Goal: Check status: Check status

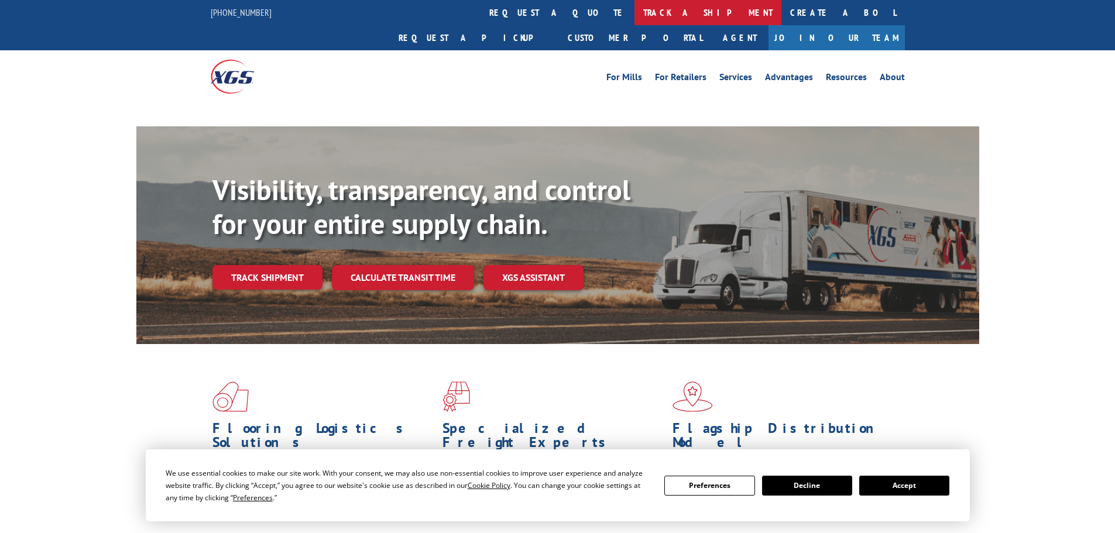
click at [635, 9] on link "track a shipment" at bounding box center [708, 12] width 147 height 25
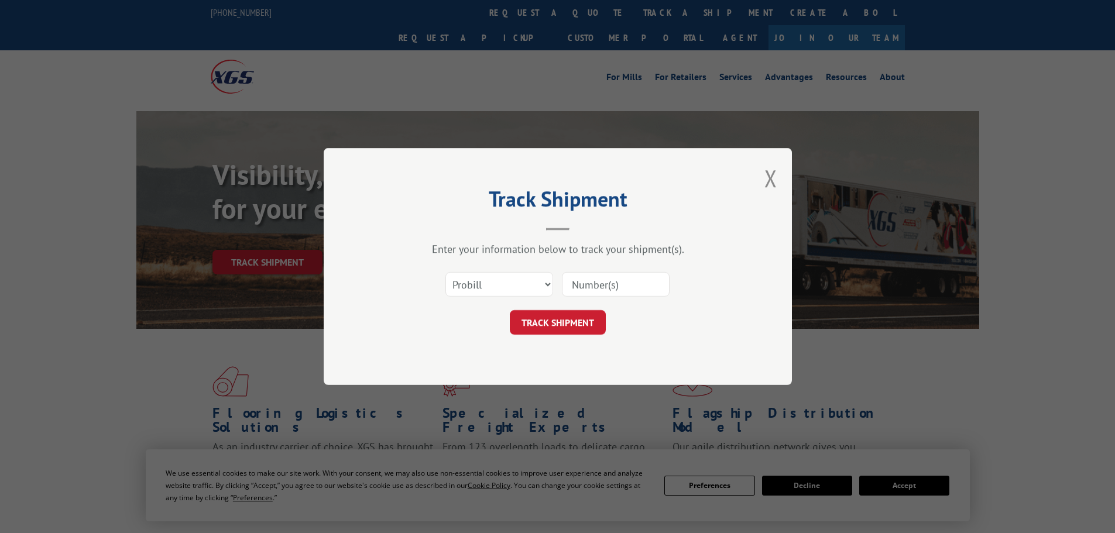
drag, startPoint x: 469, startPoint y: 287, endPoint x: 471, endPoint y: 294, distance: 6.7
click at [469, 287] on select "Select category... Probill BOL PO" at bounding box center [500, 284] width 108 height 25
select select "bol"
click at [446, 272] on select "Select category... Probill BOL PO" at bounding box center [500, 284] width 108 height 25
click at [617, 289] on input at bounding box center [616, 284] width 108 height 25
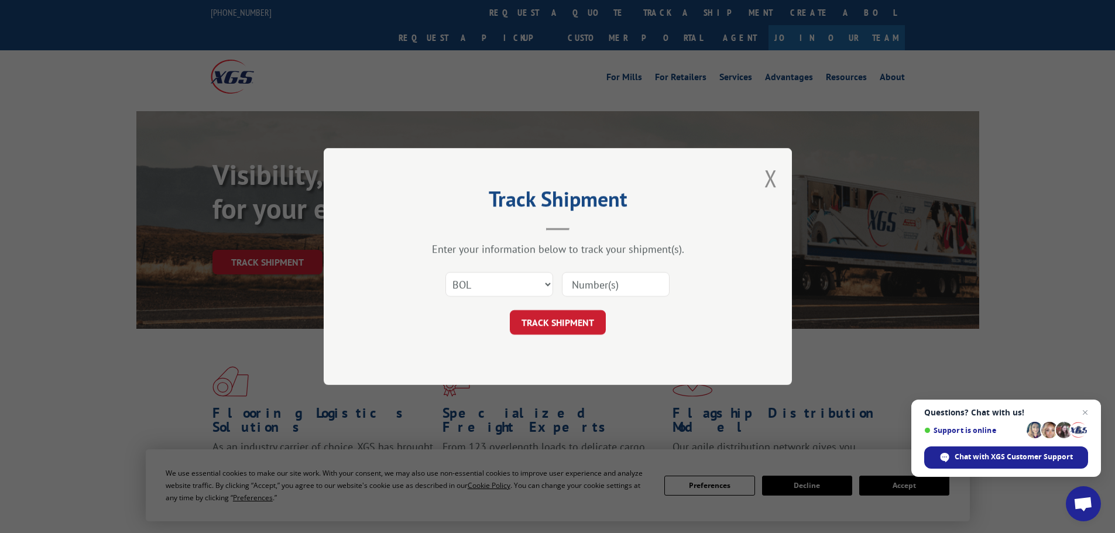
paste input "445441"
type input "445441"
click button "TRACK SHIPMENT" at bounding box center [558, 322] width 96 height 25
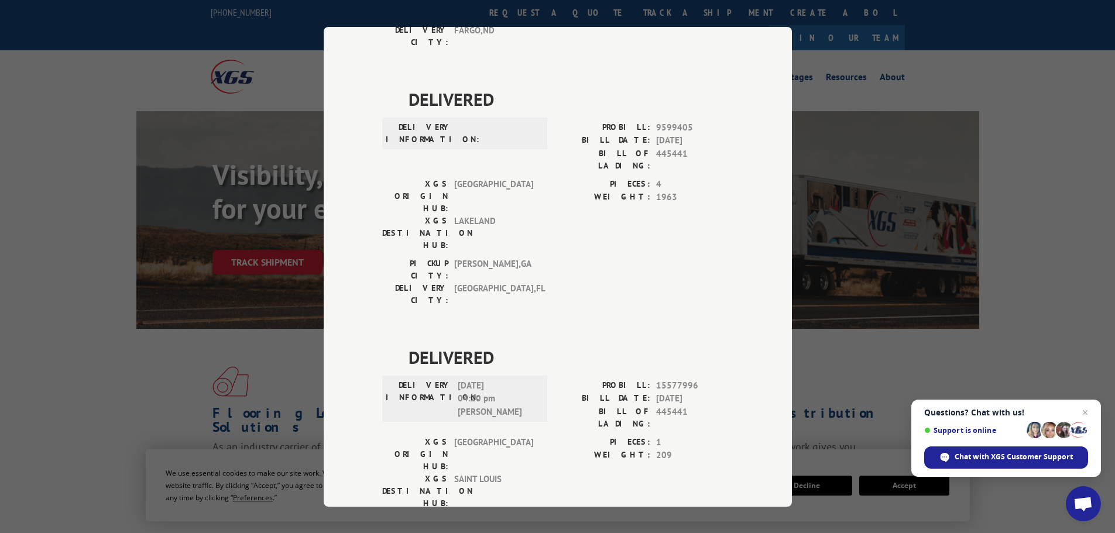
scroll to position [204, 0]
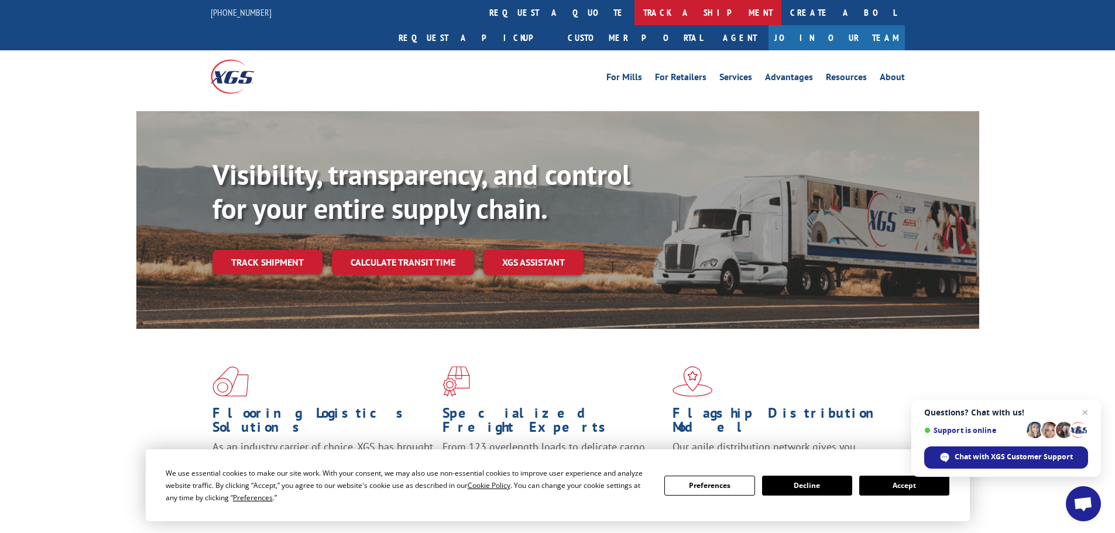
click at [635, 15] on link "track a shipment" at bounding box center [708, 12] width 147 height 25
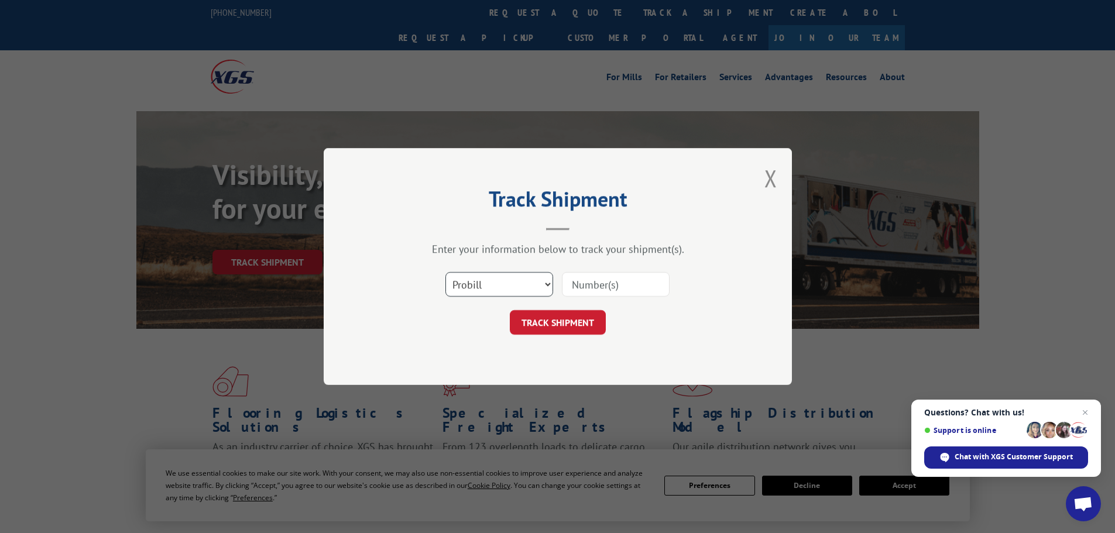
click at [512, 285] on select "Select category... Probill BOL PO" at bounding box center [500, 284] width 108 height 25
select select "bol"
click at [446, 272] on select "Select category... Probill BOL PO" at bounding box center [500, 284] width 108 height 25
paste input "2840990"
type input "2840990"
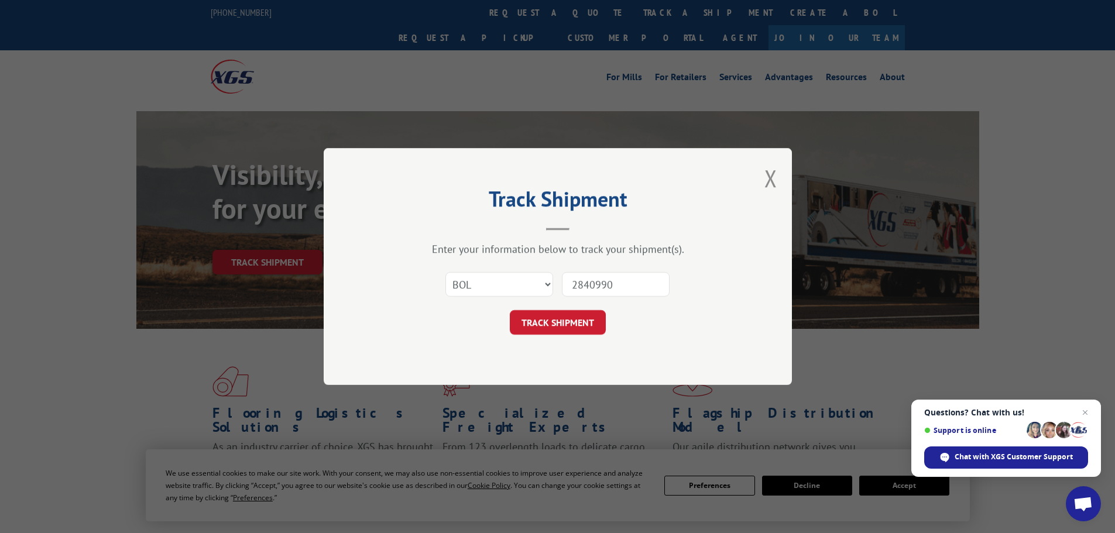
click button "TRACK SHIPMENT" at bounding box center [558, 322] width 96 height 25
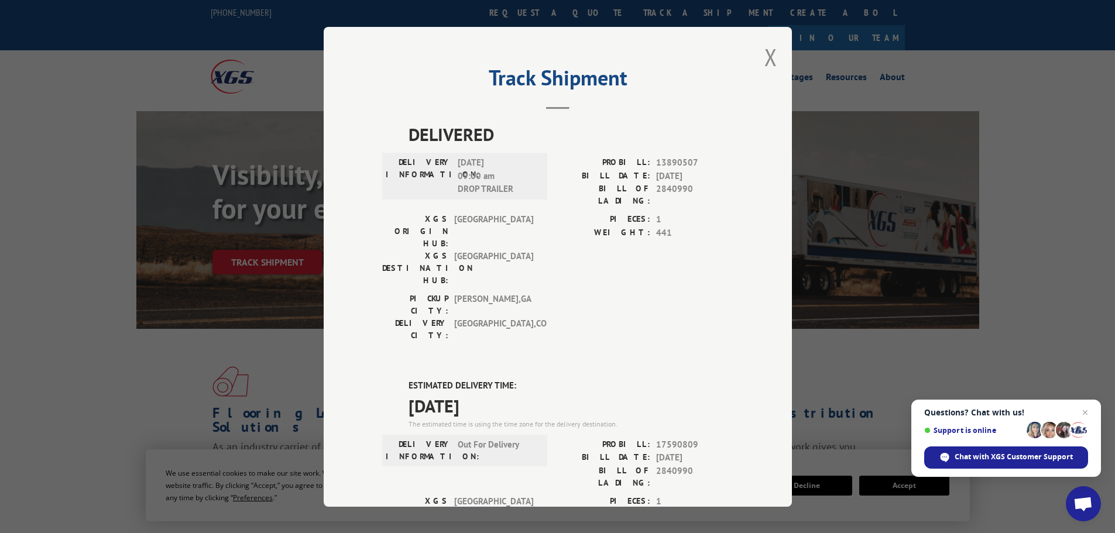
click at [775, 54] on div "Track Shipment DELIVERED DELIVERY INFORMATION: 07/01/2022 09:00 am DROP TRAILER…" at bounding box center [558, 267] width 468 height 480
click at [765, 58] on button "Close modal" at bounding box center [771, 57] width 13 height 31
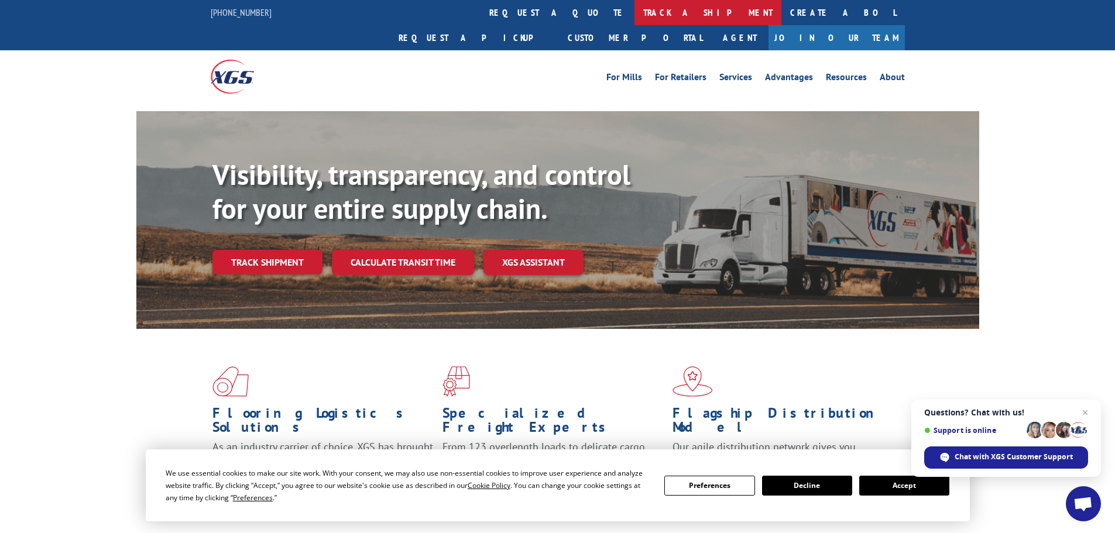
click at [635, 8] on link "track a shipment" at bounding box center [708, 12] width 147 height 25
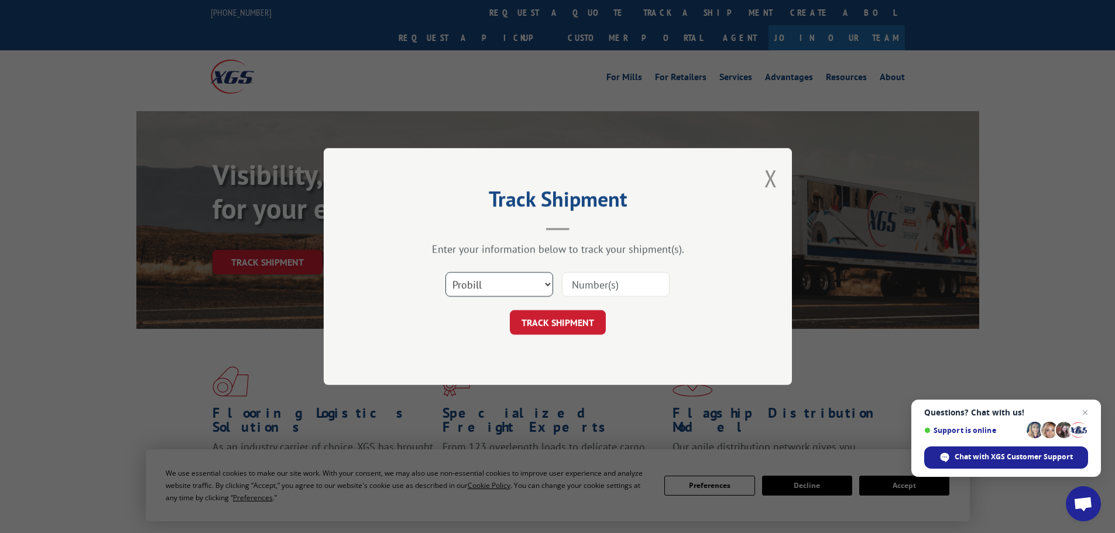
drag, startPoint x: 491, startPoint y: 283, endPoint x: 488, endPoint y: 293, distance: 10.2
click at [491, 283] on select "Select category... Probill BOL PO" at bounding box center [500, 284] width 108 height 25
select select "bol"
click at [446, 272] on select "Select category... Probill BOL PO" at bounding box center [500, 284] width 108 height 25
click at [584, 286] on input at bounding box center [616, 284] width 108 height 25
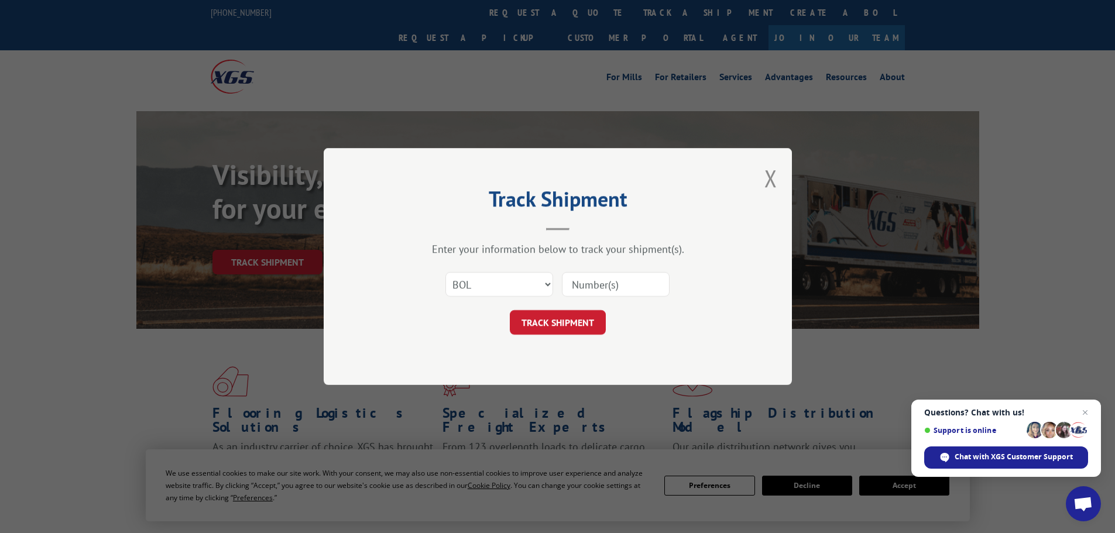
paste input "6005305"
type input "6005305"
click at [573, 320] on button "TRACK SHIPMENT" at bounding box center [558, 322] width 96 height 25
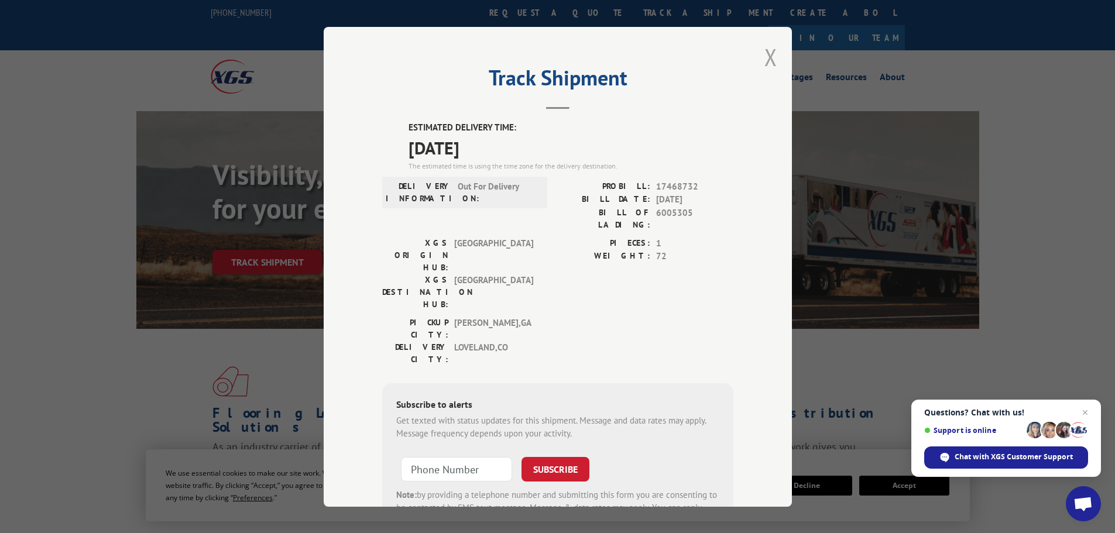
click at [770, 54] on button "Close modal" at bounding box center [771, 57] width 13 height 31
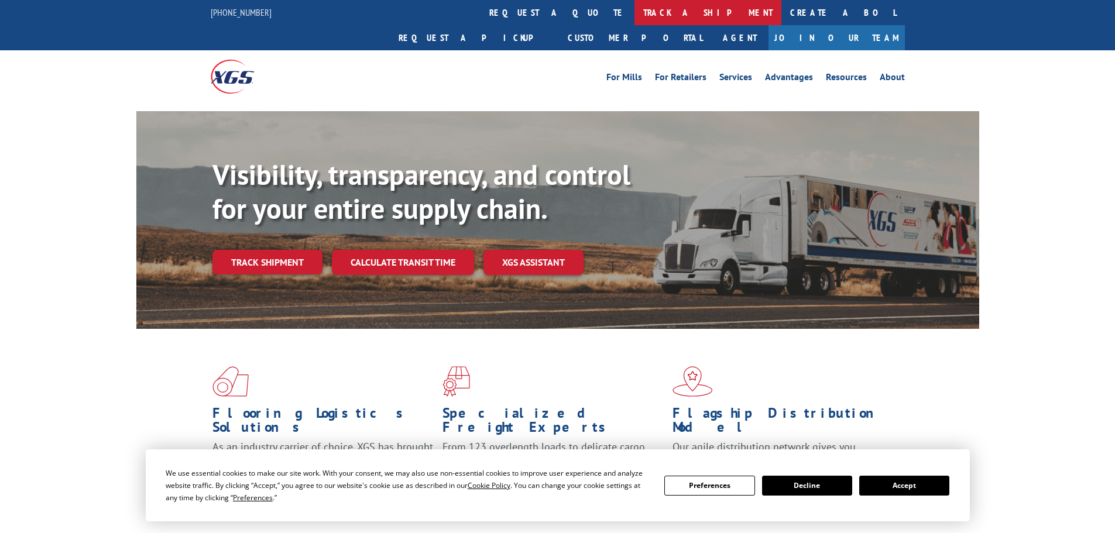
click at [635, 11] on link "track a shipment" at bounding box center [708, 12] width 147 height 25
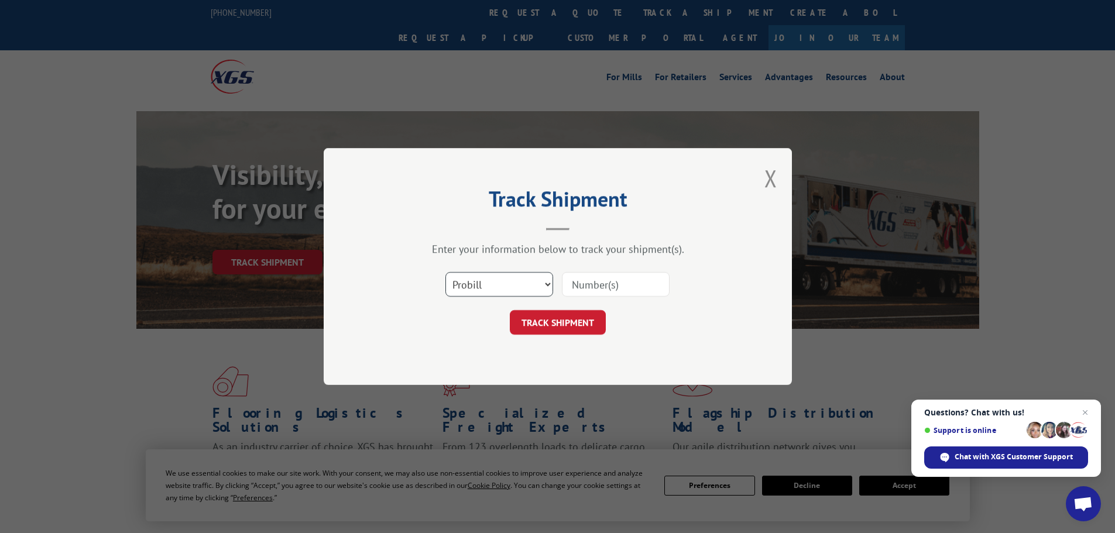
click at [461, 290] on select "Select category... Probill BOL PO" at bounding box center [500, 284] width 108 height 25
select select "bol"
click at [446, 272] on select "Select category... Probill BOL PO" at bounding box center [500, 284] width 108 height 25
paste input "6019477"
type input "6019477"
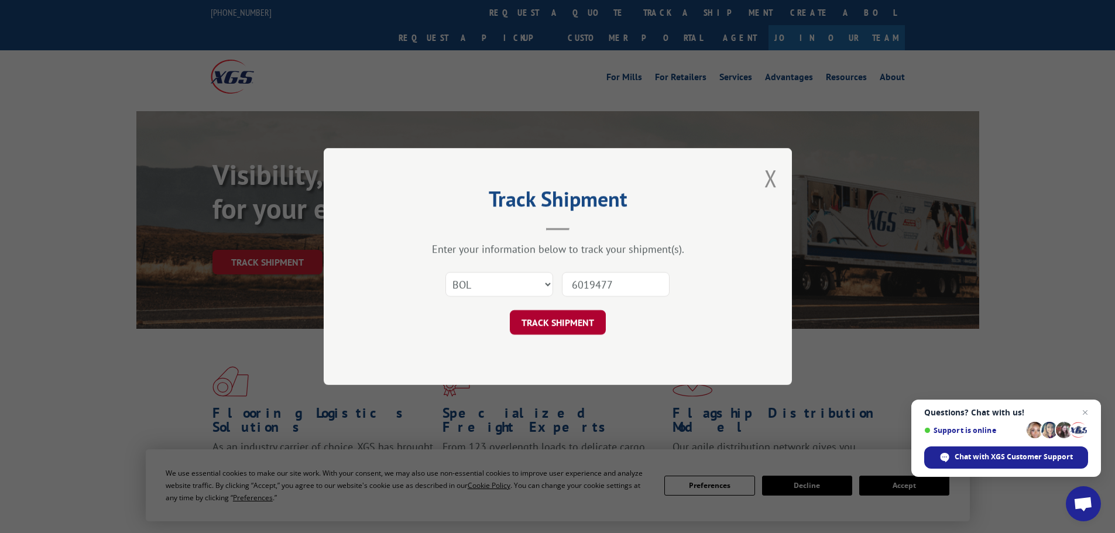
click at [578, 323] on button "TRACK SHIPMENT" at bounding box center [558, 322] width 96 height 25
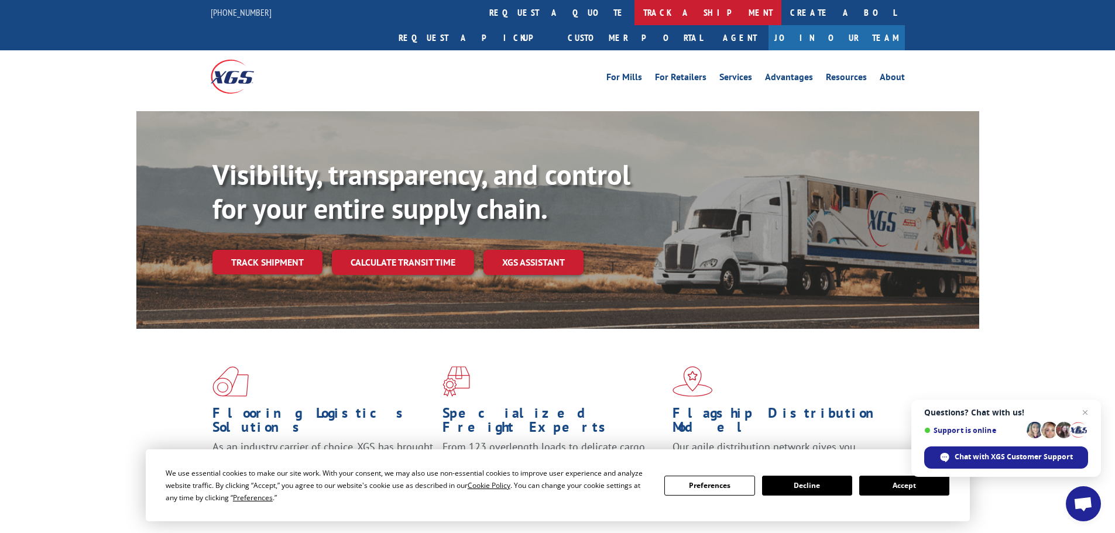
click at [635, 4] on link "track a shipment" at bounding box center [708, 12] width 147 height 25
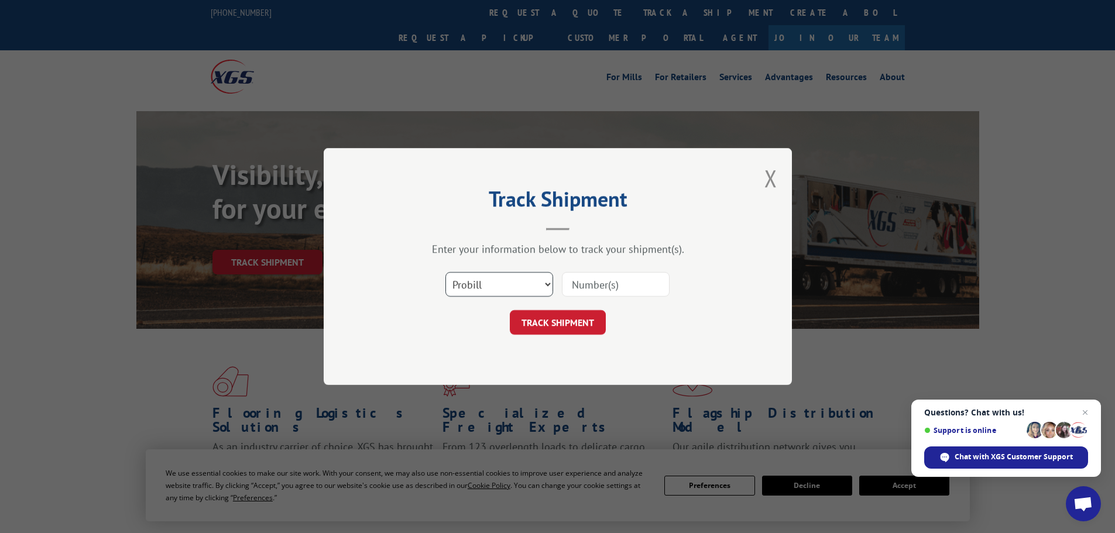
click at [494, 280] on select "Select category... Probill BOL PO" at bounding box center [500, 284] width 108 height 25
select select "bol"
click at [446, 272] on select "Select category... Probill BOL PO" at bounding box center [500, 284] width 108 height 25
click at [602, 287] on input at bounding box center [616, 284] width 108 height 25
paste input "6017566"
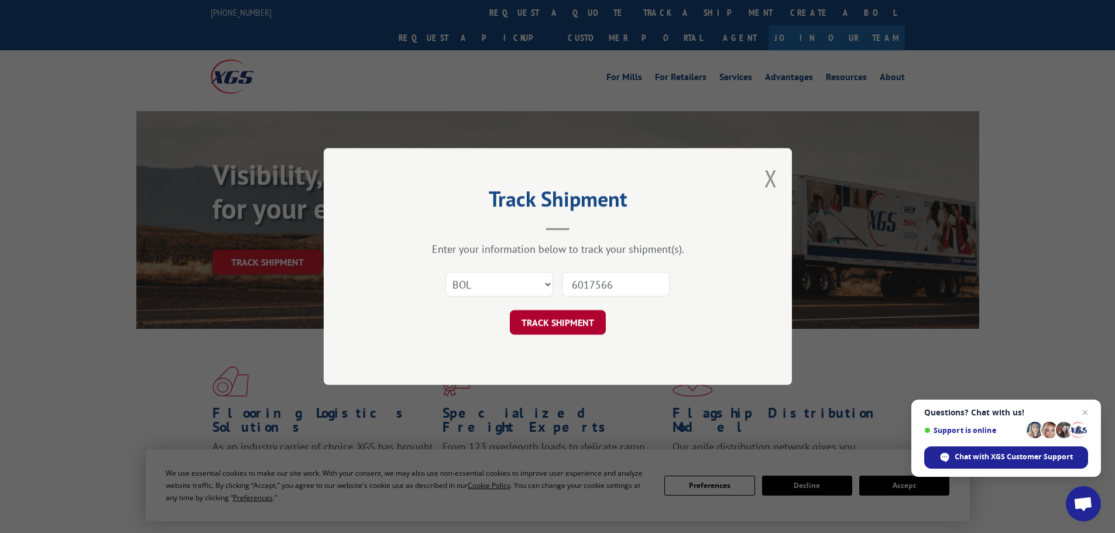
type input "6017566"
click at [564, 323] on button "TRACK SHIPMENT" at bounding box center [558, 322] width 96 height 25
